Goal: Navigation & Orientation: Understand site structure

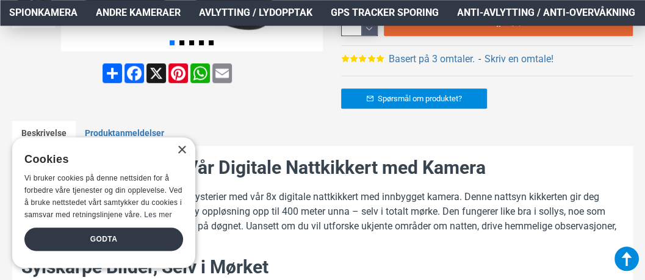
scroll to position [430, 0]
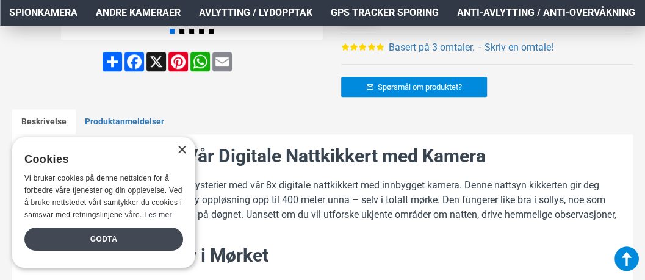
click at [127, 238] on div "Godta" at bounding box center [103, 239] width 159 height 23
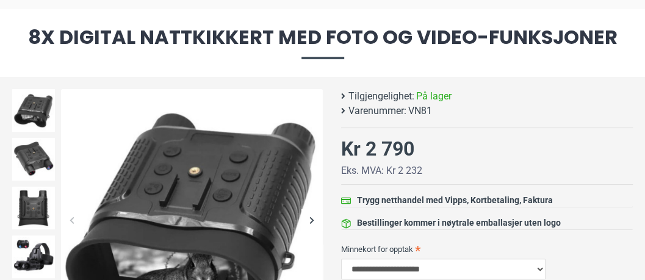
scroll to position [143, 0]
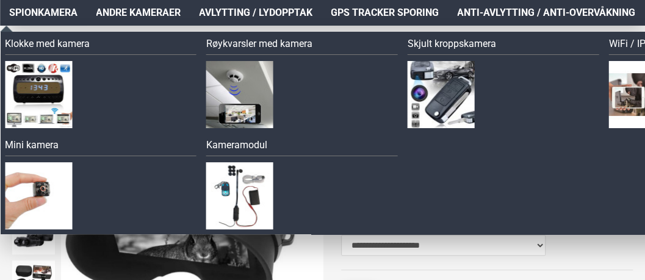
click at [32, 6] on span "Spionkamera" at bounding box center [43, 12] width 68 height 15
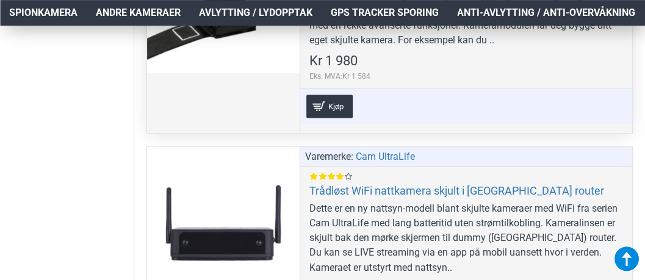
scroll to position [7649, 0]
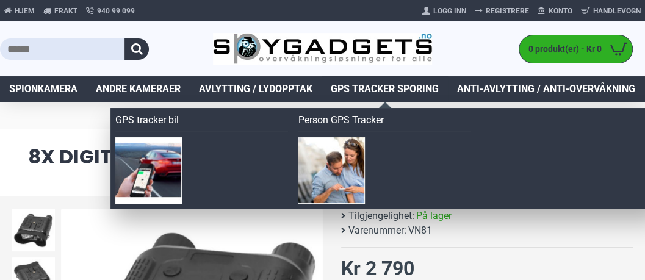
click at [370, 83] on span "GPS Tracker Sporing" at bounding box center [385, 89] width 108 height 15
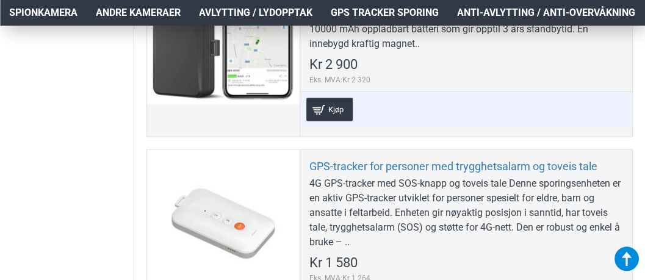
scroll to position [900, 0]
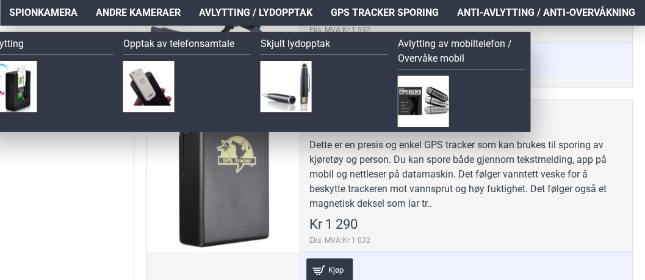
click at [271, 17] on span "Avlytting / Lydopptak" at bounding box center [255, 12] width 113 height 15
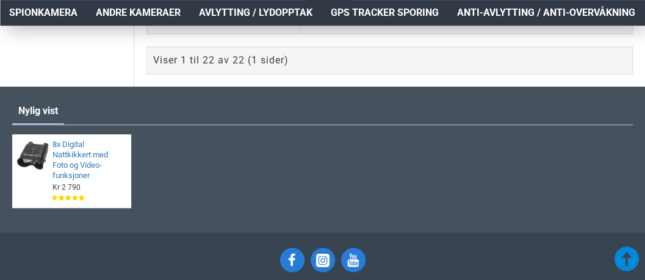
scroll to position [4945, 0]
